Goal: Navigation & Orientation: Find specific page/section

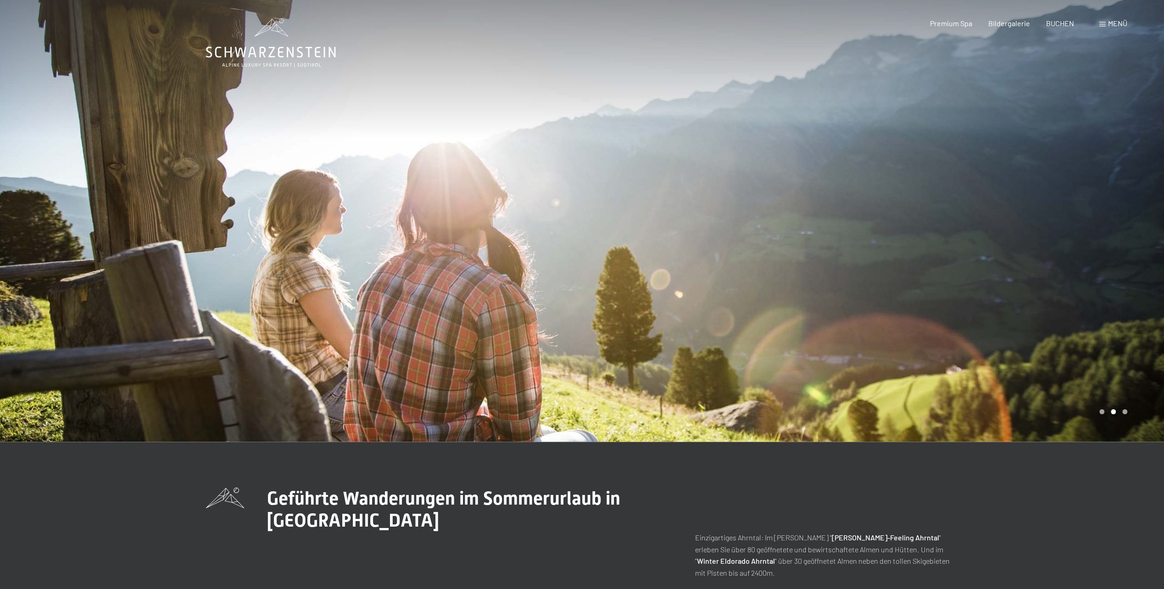
click at [1125, 413] on div "Carousel Page 3" at bounding box center [1124, 411] width 5 height 5
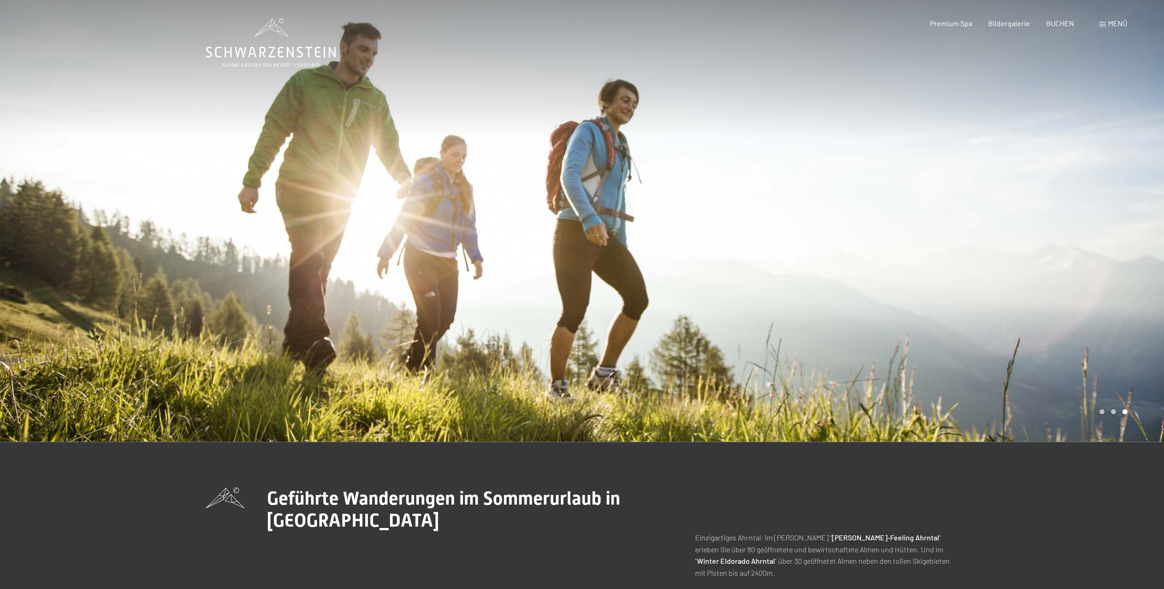
click at [272, 34] on icon at bounding box center [271, 42] width 130 height 49
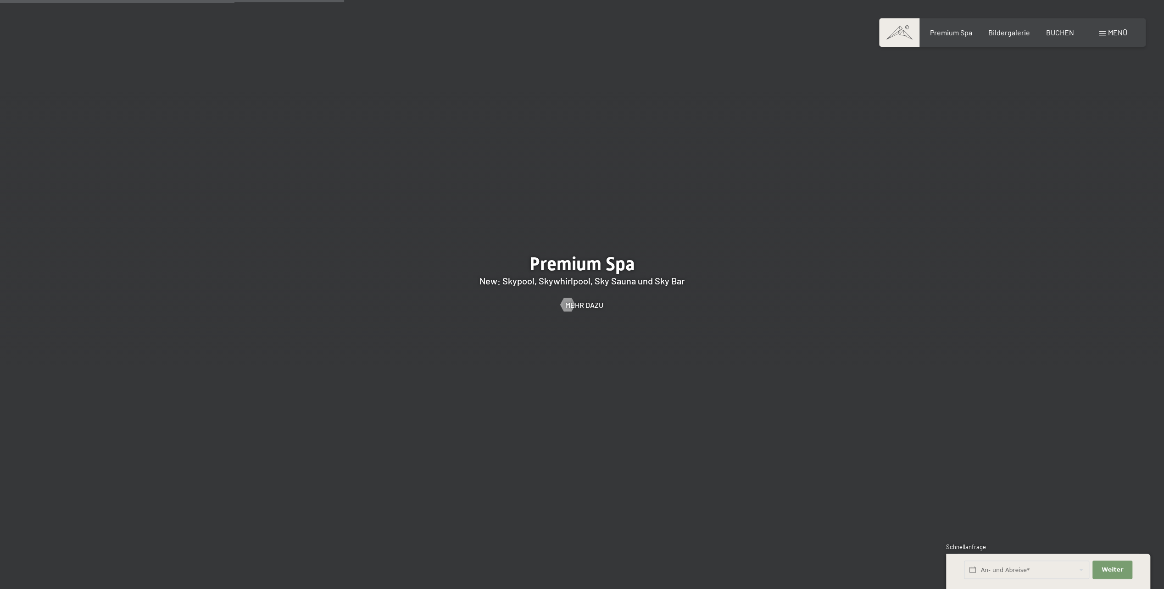
scroll to position [1707, 0]
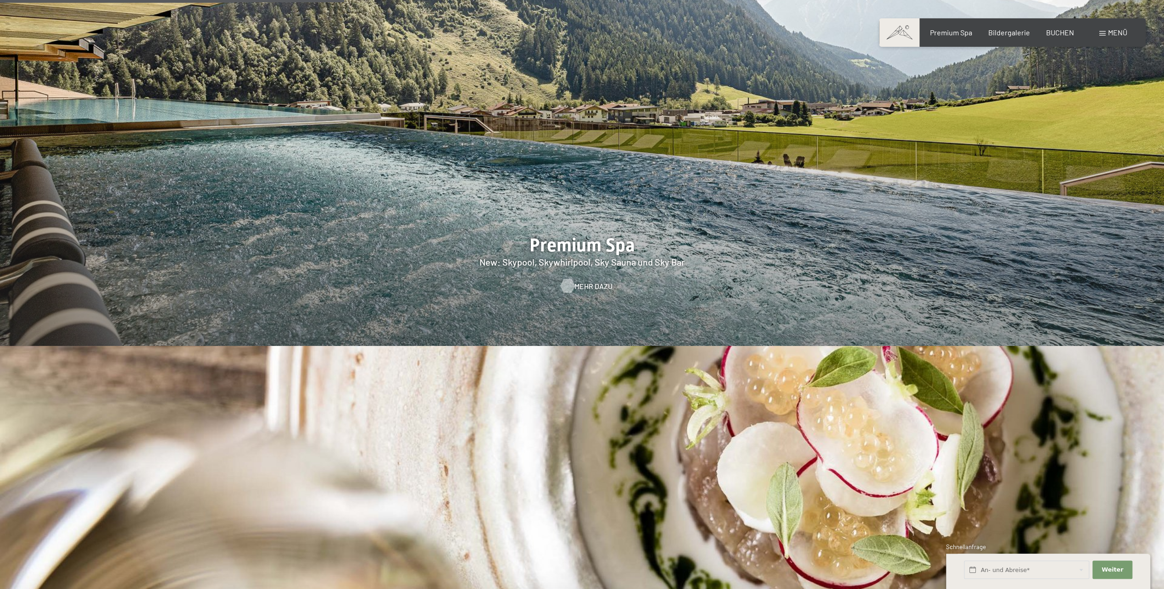
click at [567, 278] on div at bounding box center [567, 285] width 8 height 14
